Goal: Information Seeking & Learning: Learn about a topic

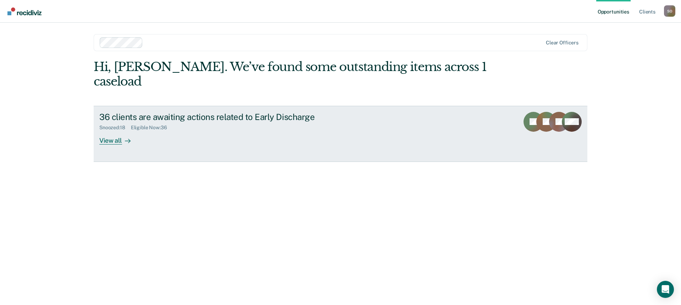
click at [114, 130] on div "View all" at bounding box center [119, 137] width 40 height 14
